Goal: Find specific page/section: Find specific page/section

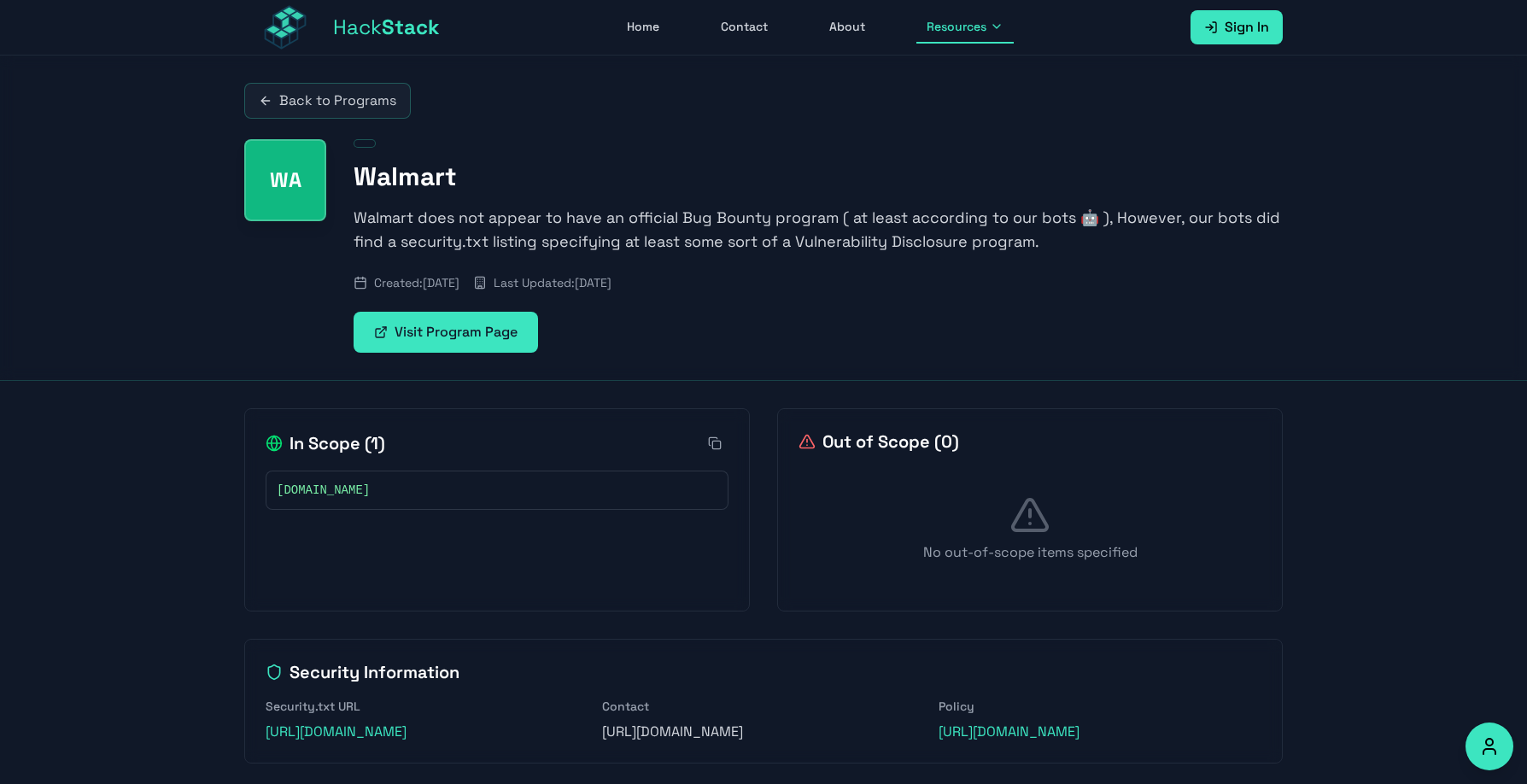
scroll to position [55, 0]
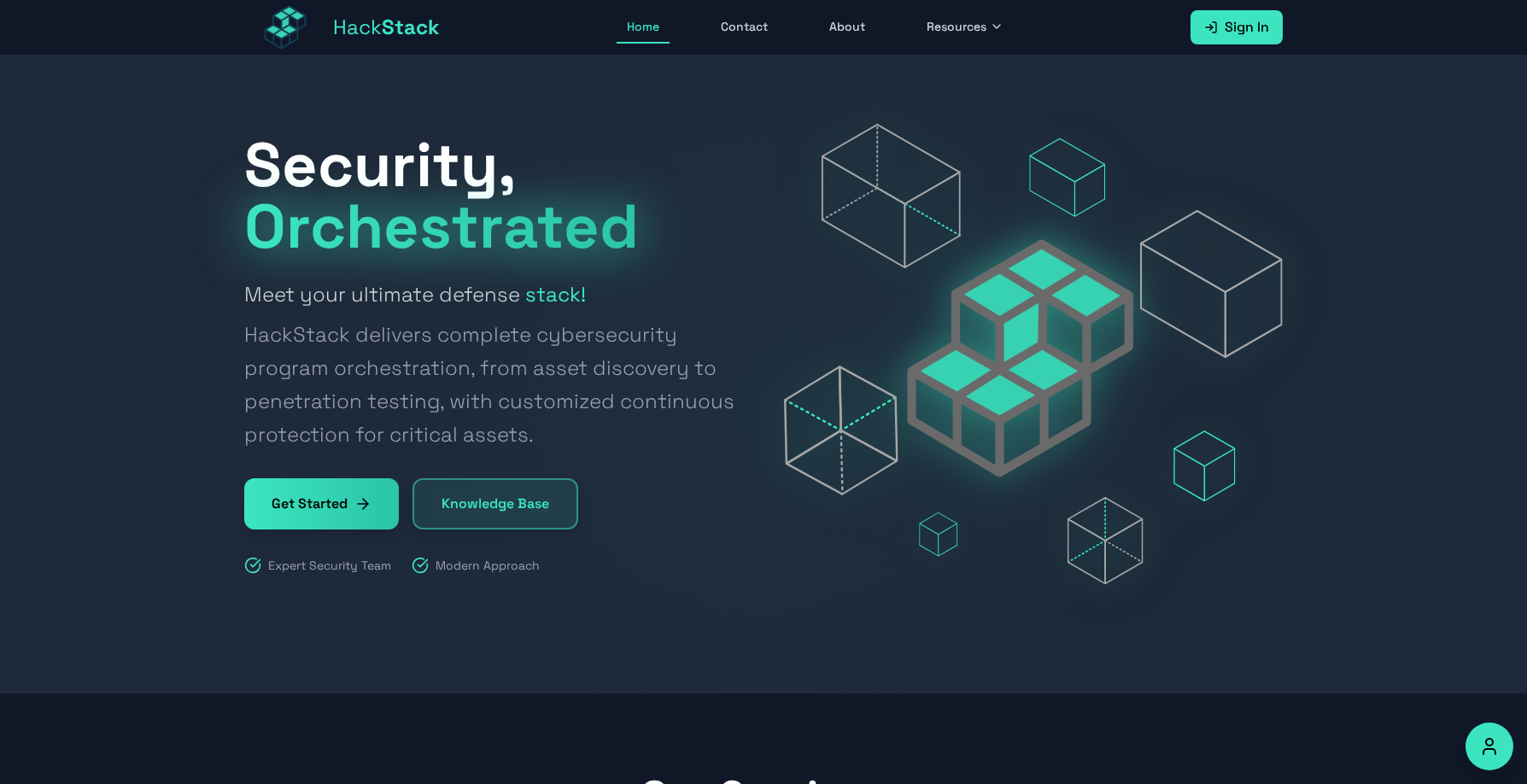
click at [978, 34] on span "Resources" at bounding box center [956, 25] width 60 height 17
click at [999, 131] on link "Bug Bounty Programs" at bounding box center [1012, 145] width 190 height 38
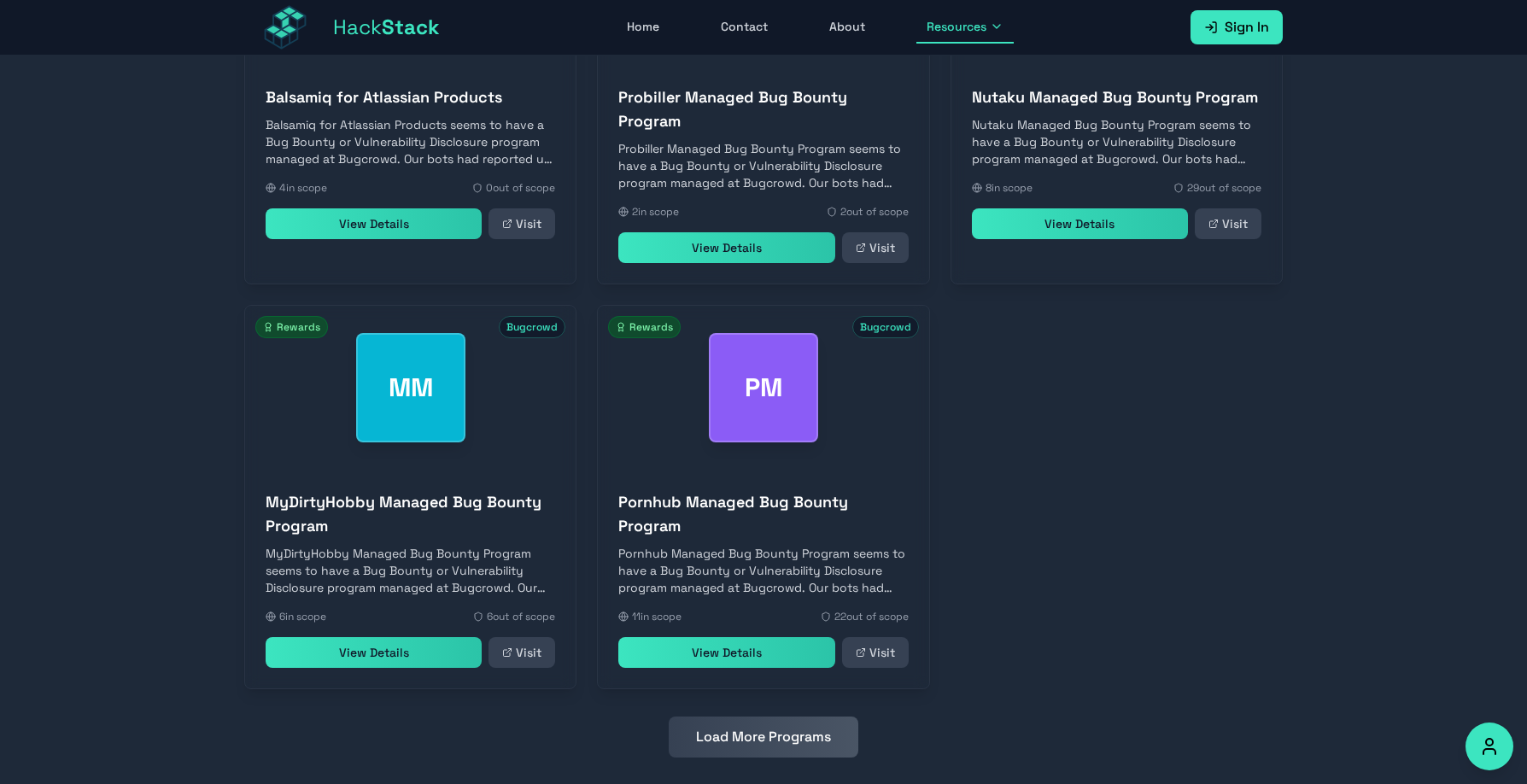
scroll to position [682, 0]
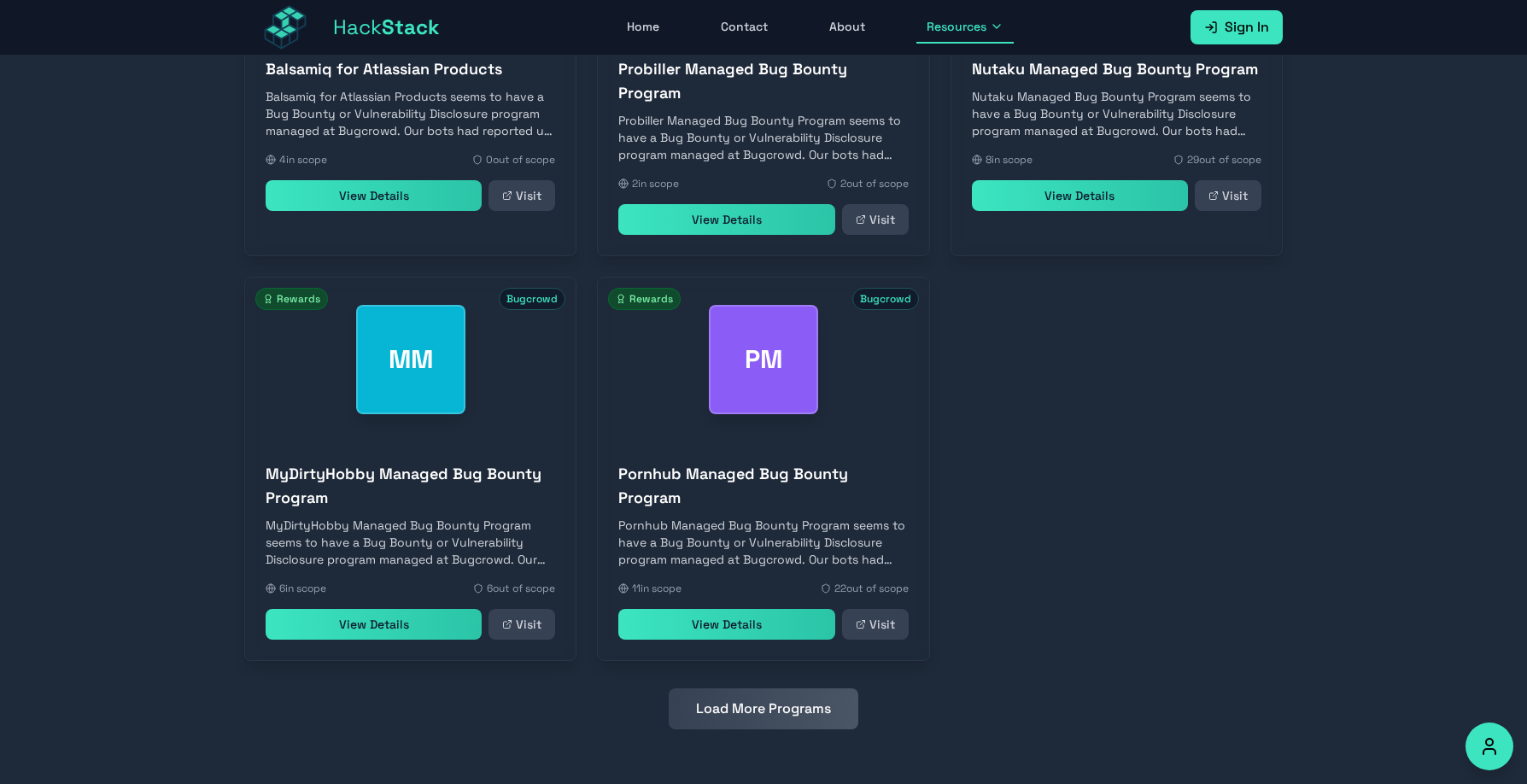
click at [719, 628] on link "View Details" at bounding box center [726, 623] width 216 height 31
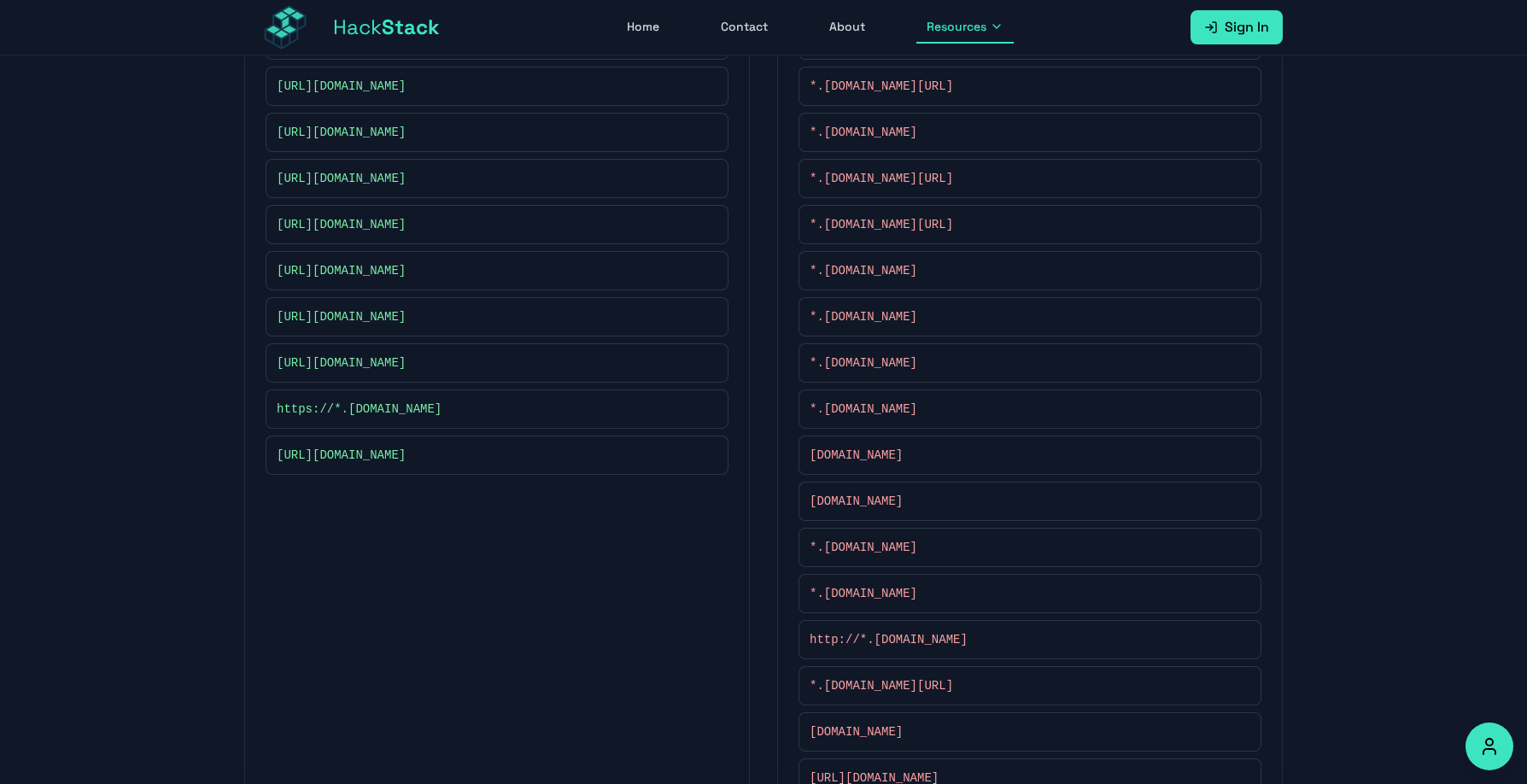
scroll to position [510, 0]
